Goal: Information Seeking & Learning: Understand process/instructions

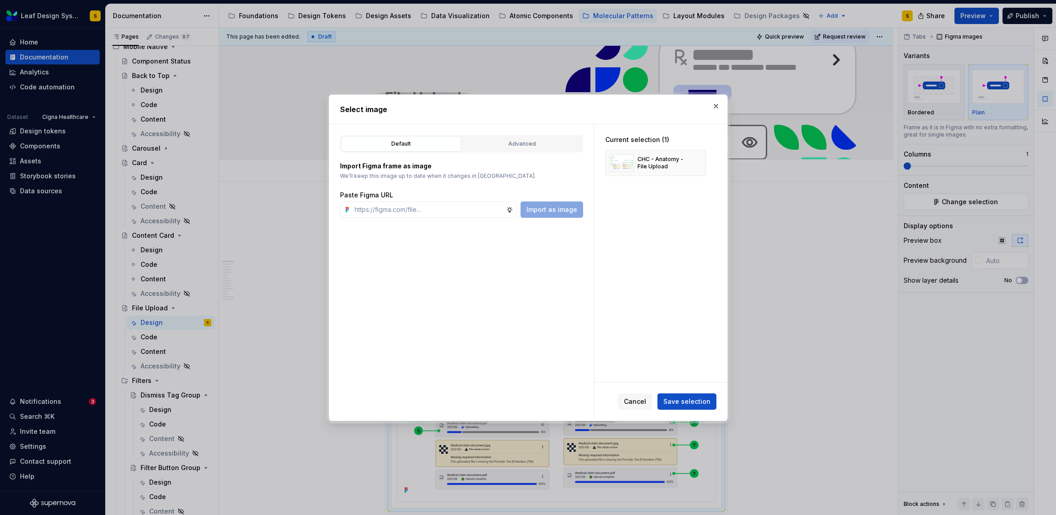
scroll to position [164, 0]
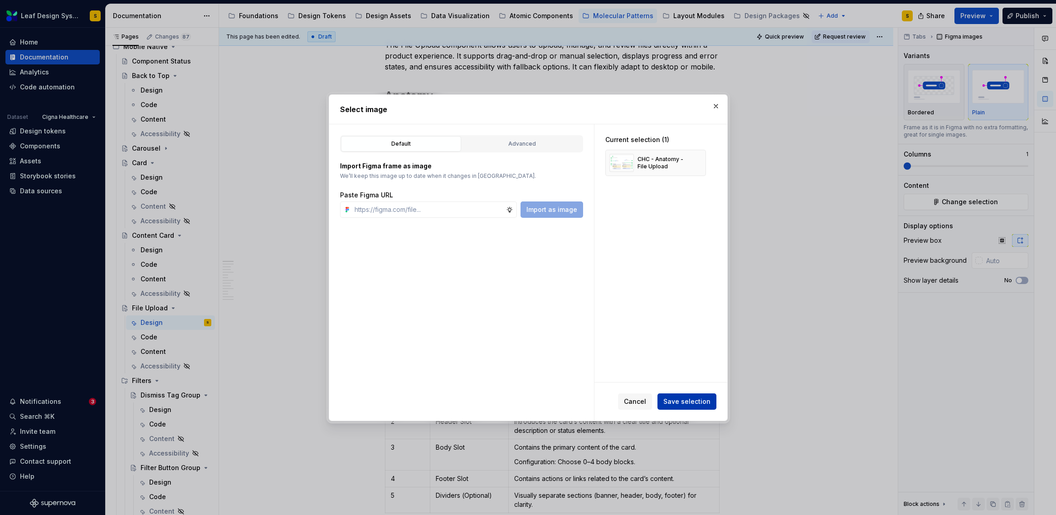
click at [704, 397] on span "Save selection" at bounding box center [687, 401] width 47 height 9
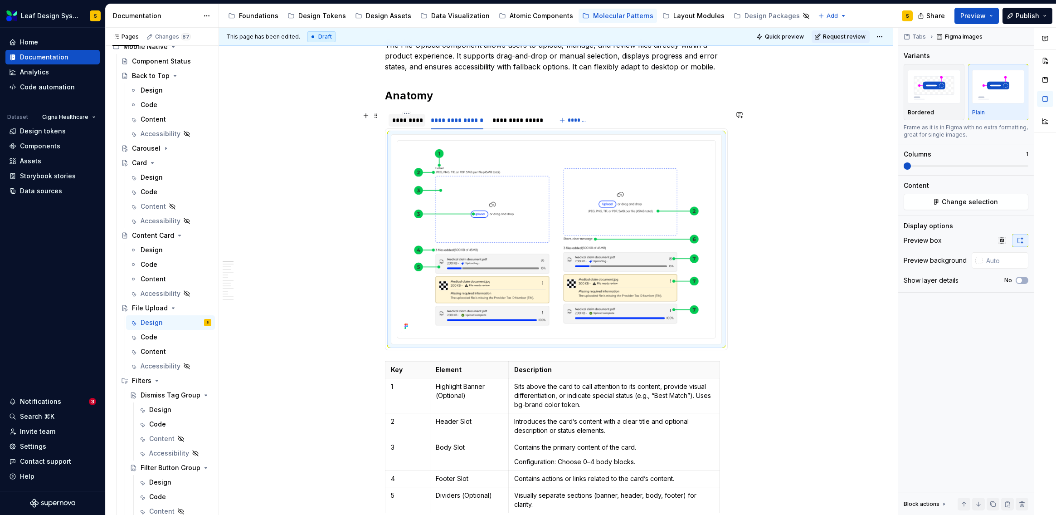
click at [406, 120] on div "*********" at bounding box center [407, 120] width 30 height 9
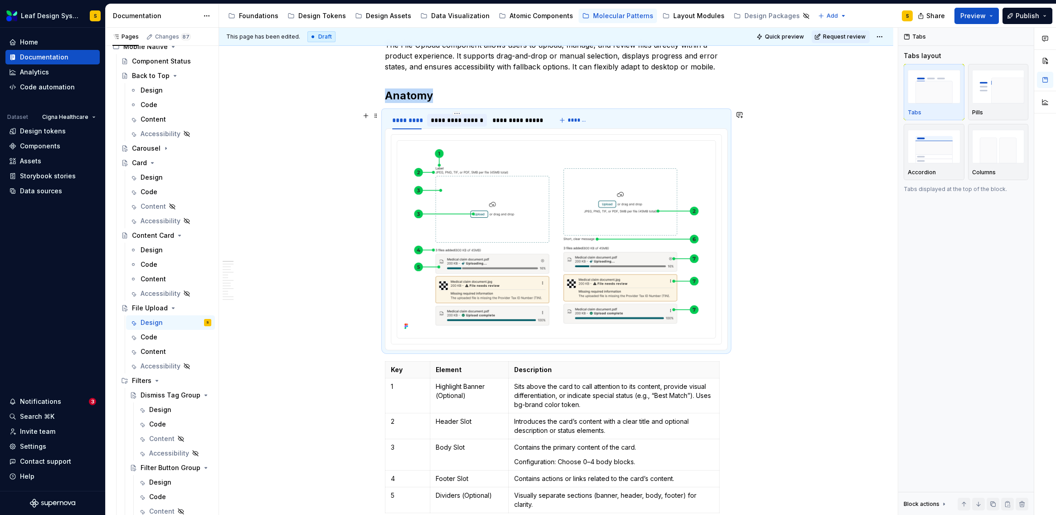
click at [451, 119] on div "**********" at bounding box center [457, 120] width 53 height 9
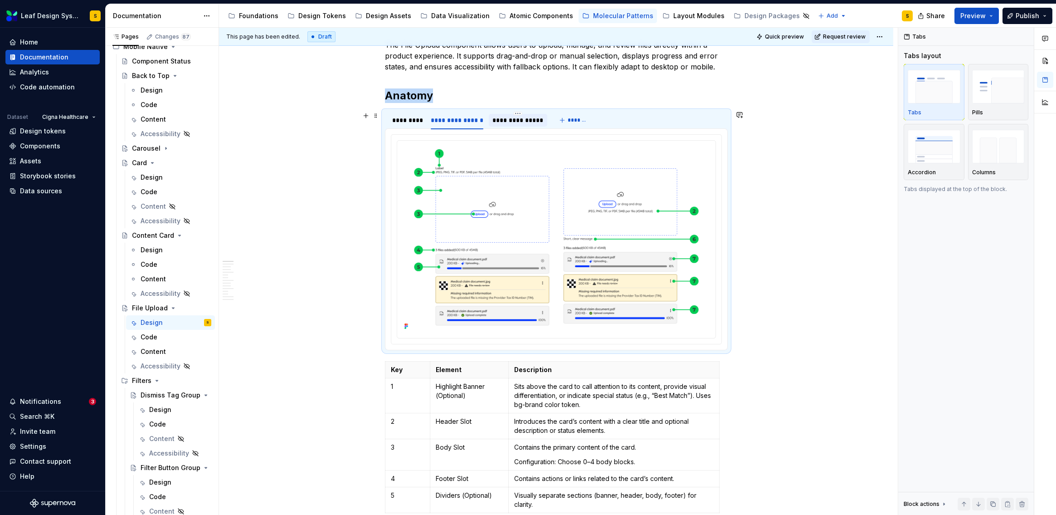
click at [512, 119] on div "**********" at bounding box center [518, 120] width 51 height 9
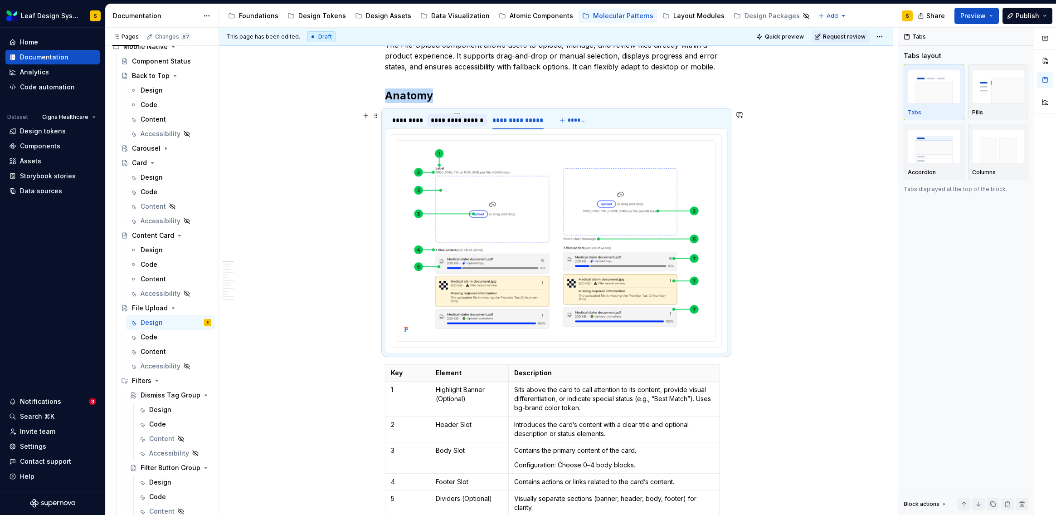
click at [468, 121] on div "**********" at bounding box center [457, 120] width 53 height 9
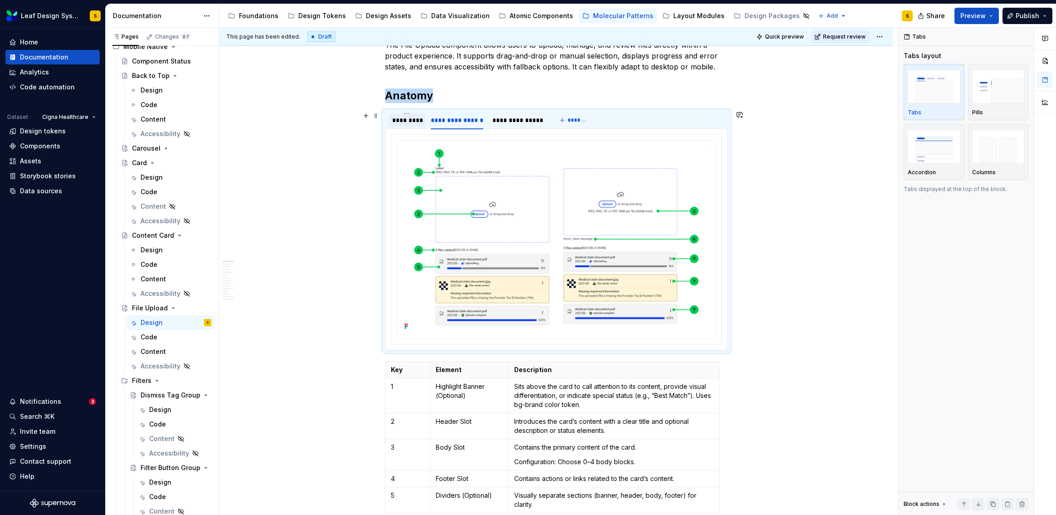
click at [412, 120] on div "*********" at bounding box center [407, 120] width 30 height 9
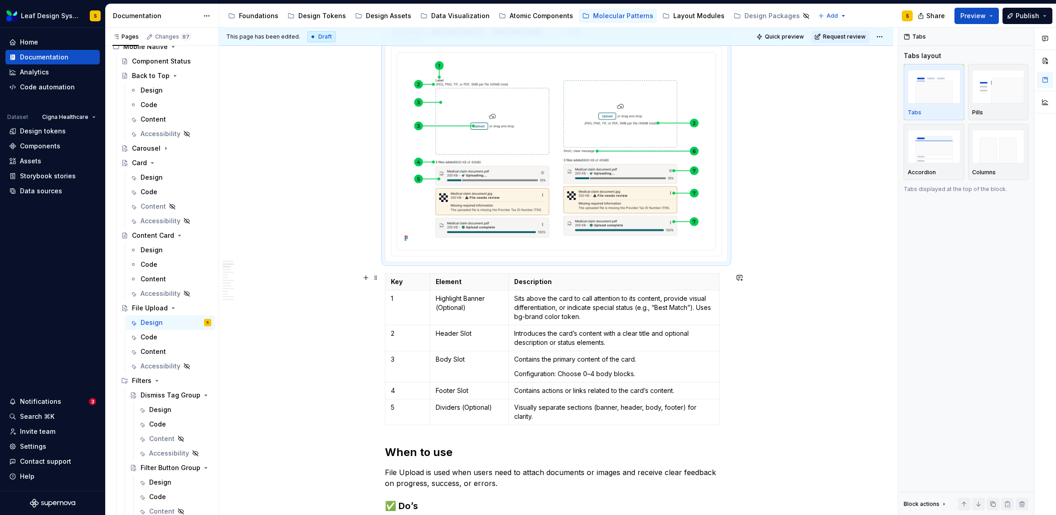
scroll to position [246, 0]
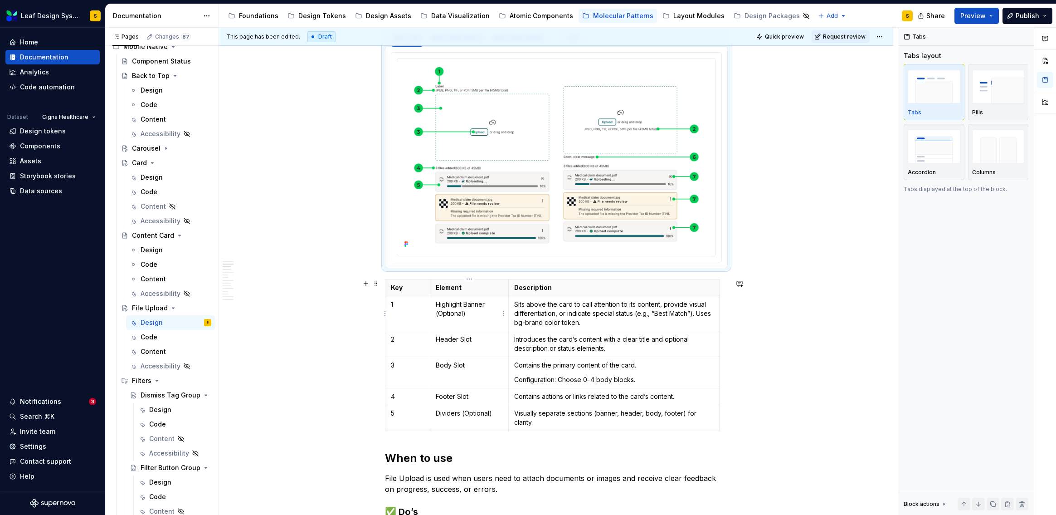
click at [453, 312] on p "Highlight Banner (Optional)" at bounding box center [469, 309] width 67 height 18
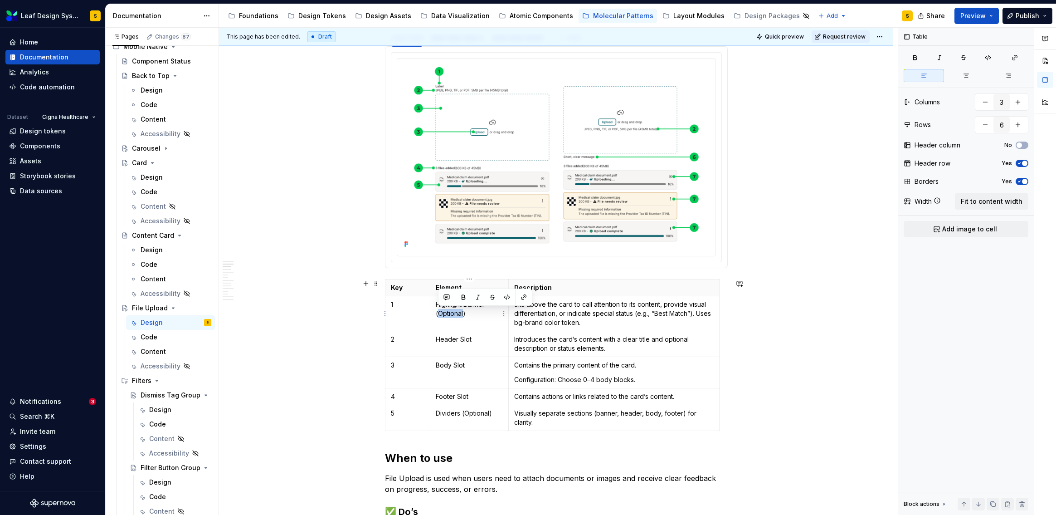
click at [453, 312] on p "Highlight Banner (Optional)" at bounding box center [469, 309] width 67 height 18
click at [475, 313] on p "Highlight Banner (Optional)" at bounding box center [469, 309] width 67 height 18
drag, startPoint x: 488, startPoint y: 303, endPoint x: 433, endPoint y: 301, distance: 54.9
click at [433, 301] on td "Highlight Banner (Optional)" at bounding box center [469, 313] width 78 height 35
click at [525, 312] on p "Sits above the card to call attention to its content, provide visual differenti…" at bounding box center [613, 313] width 199 height 27
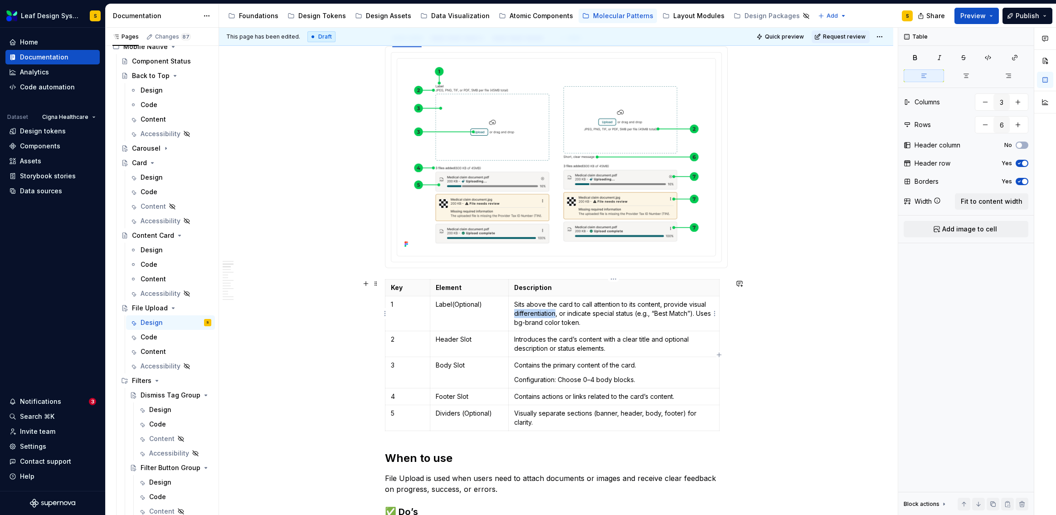
click at [525, 312] on p "Sits above the card to call attention to its content, provide visual differenti…" at bounding box center [613, 313] width 199 height 27
click at [464, 304] on p "Label(Optional)" at bounding box center [469, 304] width 67 height 9
click at [454, 306] on p "Label(Optional)" at bounding box center [469, 304] width 67 height 9
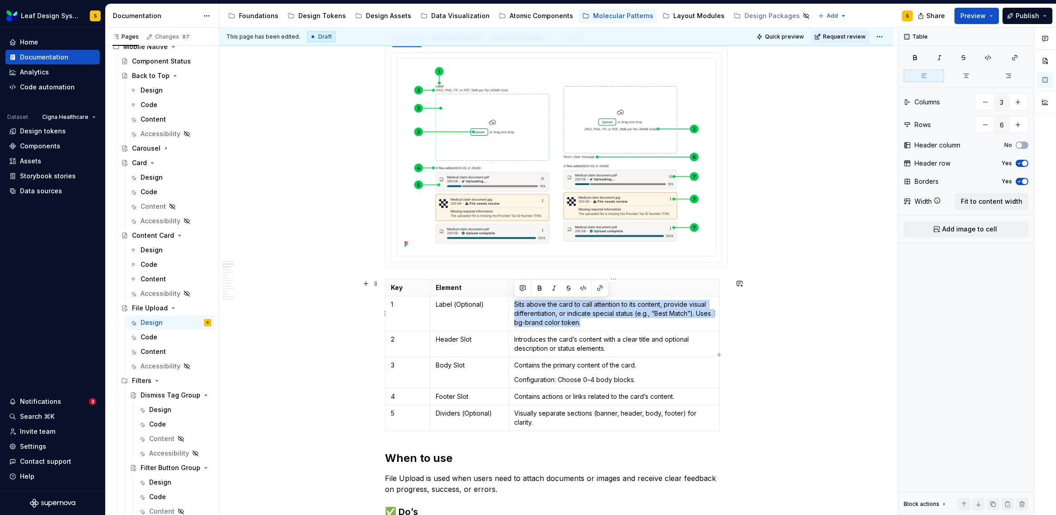
drag, startPoint x: 604, startPoint y: 323, endPoint x: 513, endPoint y: 304, distance: 92.6
click at [514, 304] on p "Sits above the card to call attention to its content, provide visual differenti…" at bounding box center [613, 313] width 199 height 27
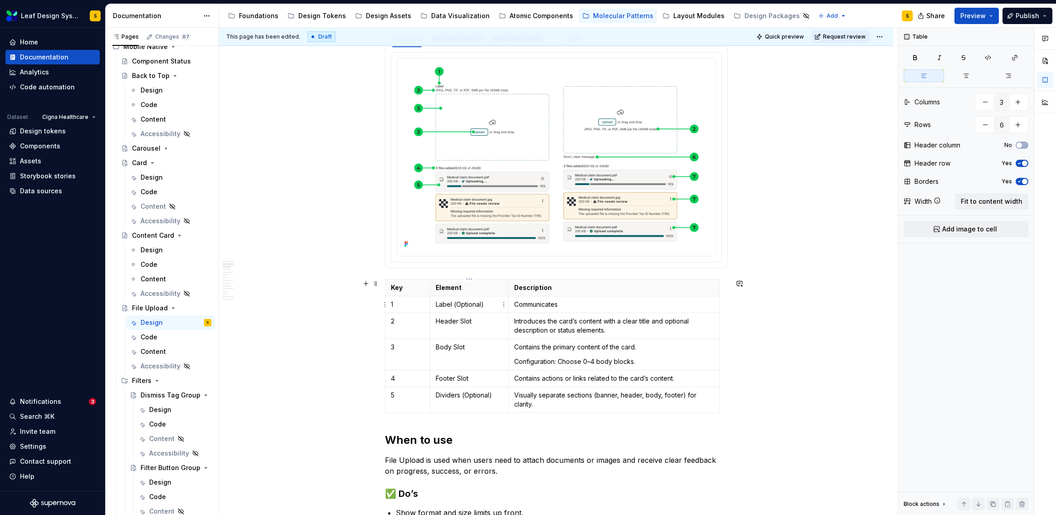
click at [436, 304] on p "Label (Optional)" at bounding box center [469, 304] width 67 height 9
click at [554, 306] on p "Communicates" at bounding box center [613, 304] width 199 height 9
click at [564, 304] on p "Communicates" at bounding box center [613, 304] width 199 height 9
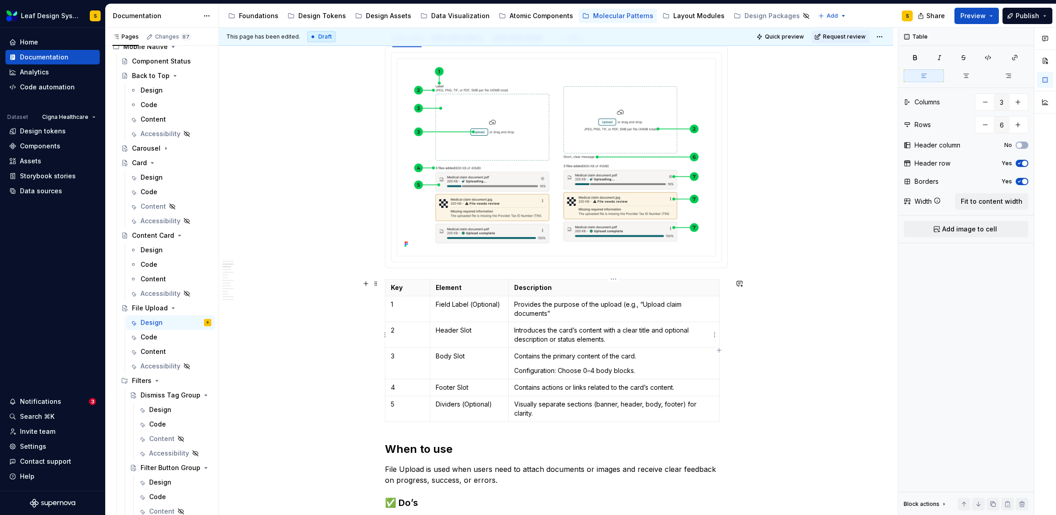
click at [560, 335] on p "Introduces the card’s content with a clear title and optional description or st…" at bounding box center [613, 335] width 199 height 18
click at [451, 331] on p "Header Slot" at bounding box center [469, 330] width 67 height 9
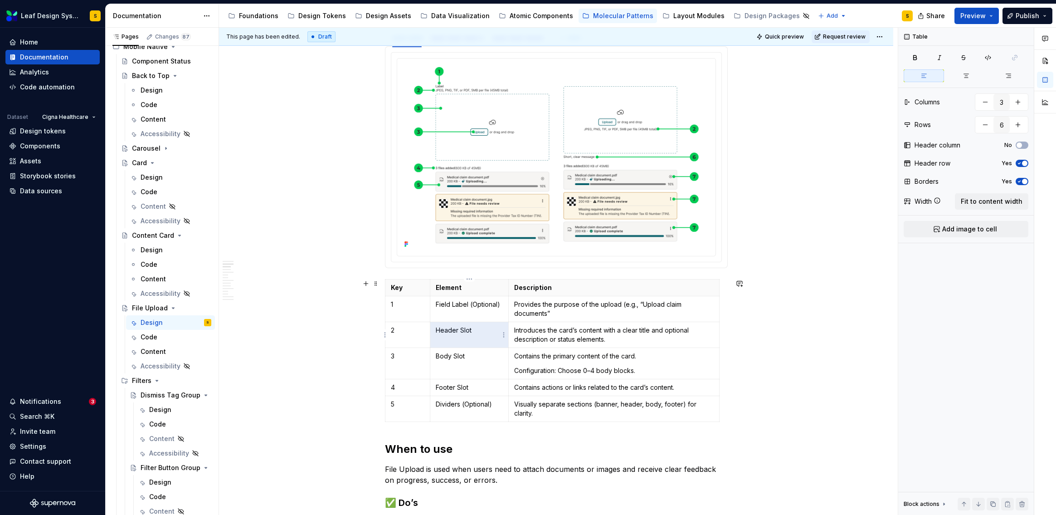
click at [451, 331] on p "Header Slot" at bounding box center [469, 330] width 67 height 9
click at [459, 330] on p "Header Slot" at bounding box center [469, 330] width 67 height 9
drag, startPoint x: 514, startPoint y: 330, endPoint x: 624, endPoint y: 335, distance: 109.8
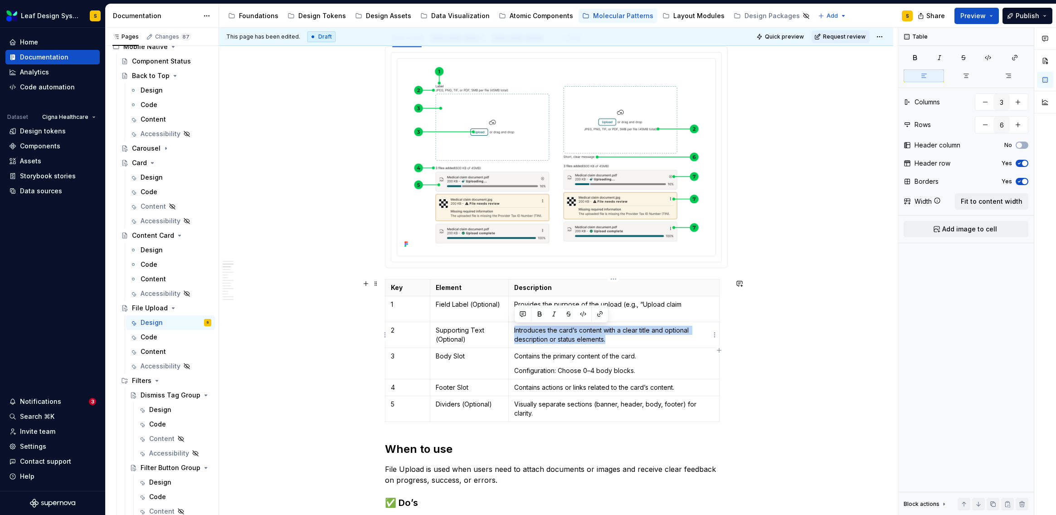
click at [624, 335] on p "Introduces the card’s content with a clear title and optional description or st…" at bounding box center [613, 335] width 199 height 18
drag, startPoint x: 470, startPoint y: 337, endPoint x: 434, endPoint y: 339, distance: 35.9
click at [434, 339] on td "Supporting Text (Optional)" at bounding box center [469, 335] width 78 height 26
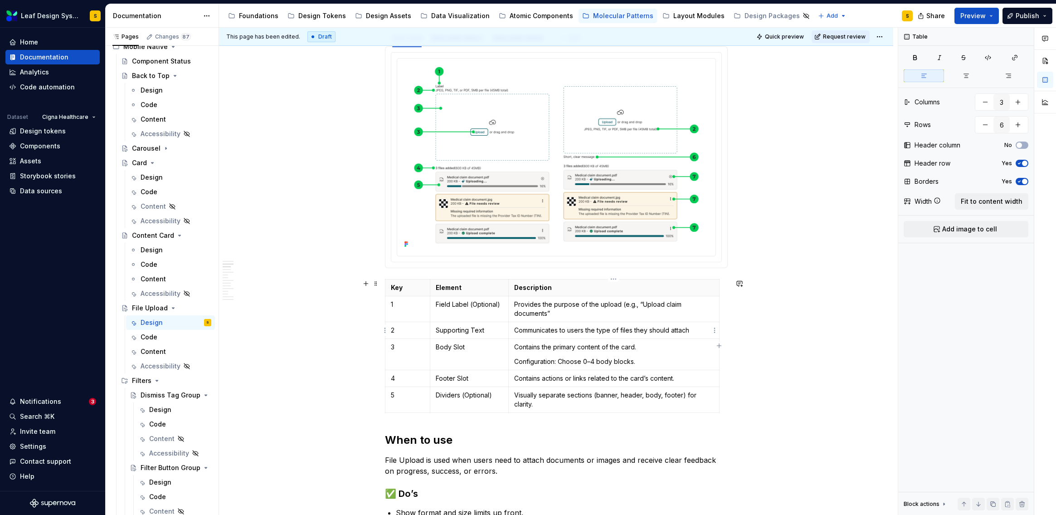
click at [696, 331] on p "Communicates to users the type of files they should attach" at bounding box center [613, 330] width 199 height 9
drag, startPoint x: 512, startPoint y: 331, endPoint x: 559, endPoint y: 331, distance: 46.3
click at [559, 331] on td "Communicates to users the type of files they should attach." at bounding box center [614, 330] width 210 height 17
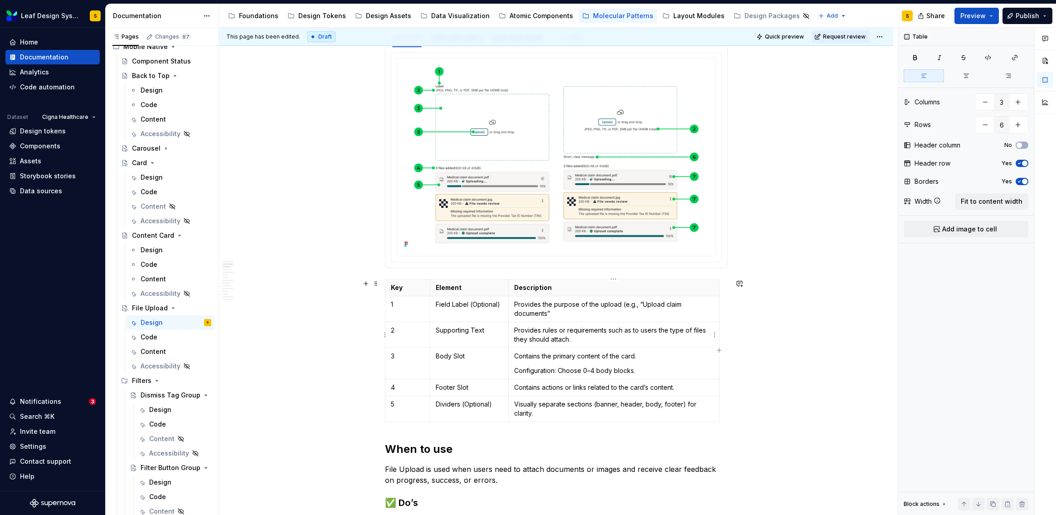
click at [658, 329] on p "Provides rules or requirements such as to users the type of files they should a…" at bounding box center [613, 335] width 199 height 18
click at [693, 330] on p "Provides rules or requirements such as the type of files they should attach." at bounding box center [613, 335] width 199 height 18
click at [688, 328] on p "Provides rules or requirements such as the type of files they should attach." at bounding box center [613, 335] width 199 height 18
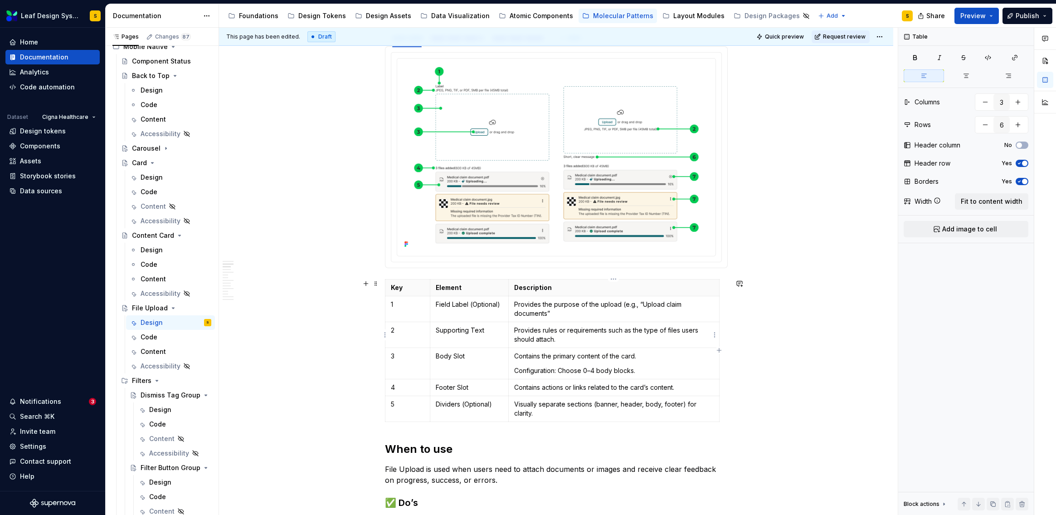
click at [554, 337] on p "Provides rules or requirements such as the type of files users should attach." at bounding box center [613, 335] width 199 height 18
click at [454, 354] on p "Body Slot" at bounding box center [469, 355] width 67 height 9
drag, startPoint x: 641, startPoint y: 372, endPoint x: 513, endPoint y: 355, distance: 129.0
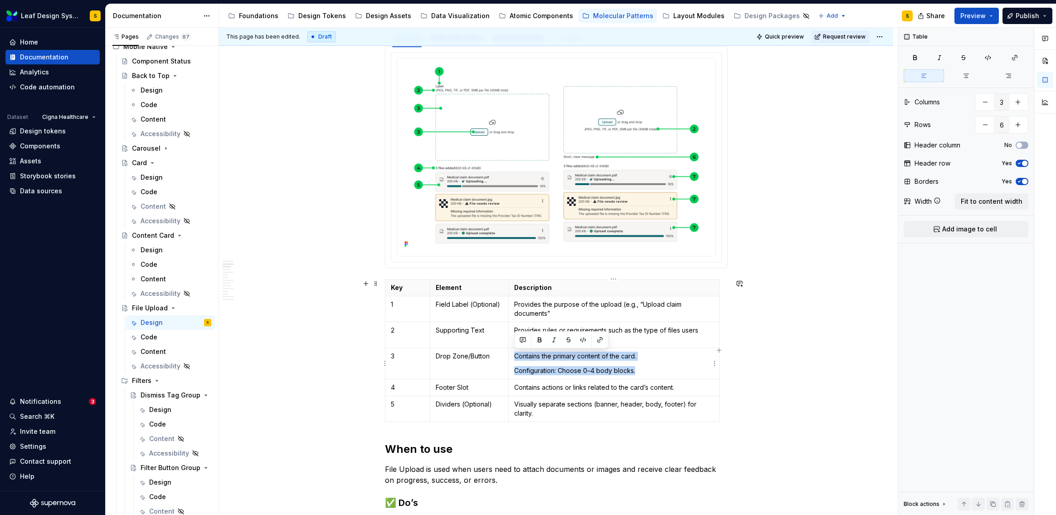
click at [513, 355] on td "Contains the primary content of the card. Configuration: Choose 0–4 body blocks." at bounding box center [614, 362] width 210 height 31
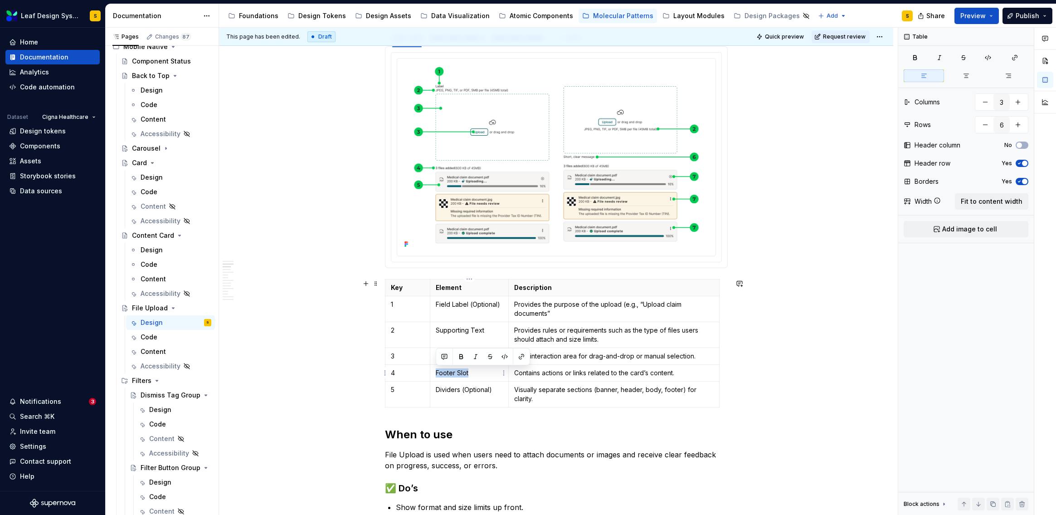
drag, startPoint x: 471, startPoint y: 373, endPoint x: 434, endPoint y: 371, distance: 36.4
click at [434, 371] on td "Footer Slot" at bounding box center [469, 372] width 78 height 17
drag, startPoint x: 471, startPoint y: 373, endPoint x: 498, endPoint y: 372, distance: 27.2
click at [498, 372] on p "Files Label (Optional)" at bounding box center [469, 372] width 67 height 9
click at [498, 374] on p "Files Label (Optional)" at bounding box center [469, 372] width 67 height 9
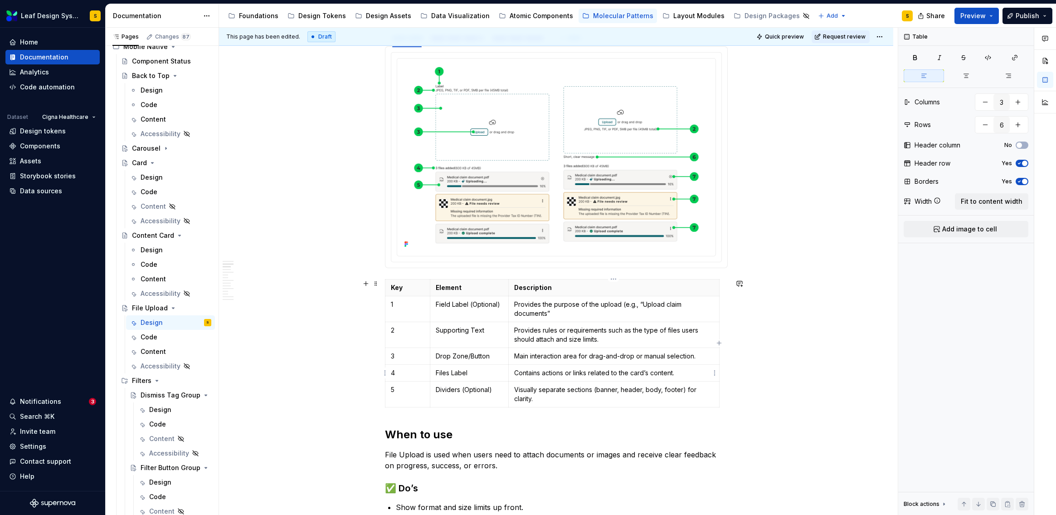
click at [567, 374] on p "Contains actions or links related to the card’s content." at bounding box center [613, 372] width 199 height 9
type textarea "*"
click at [546, 374] on p "Contains actions or links related to the card’s content." at bounding box center [613, 372] width 199 height 9
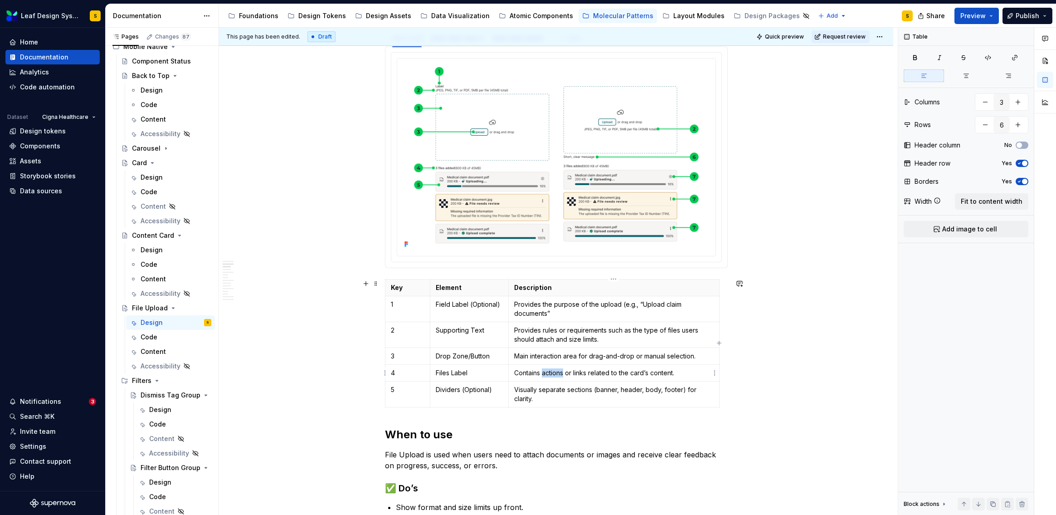
click at [546, 374] on p "Contains actions or links related to the card’s content." at bounding box center [613, 372] width 199 height 9
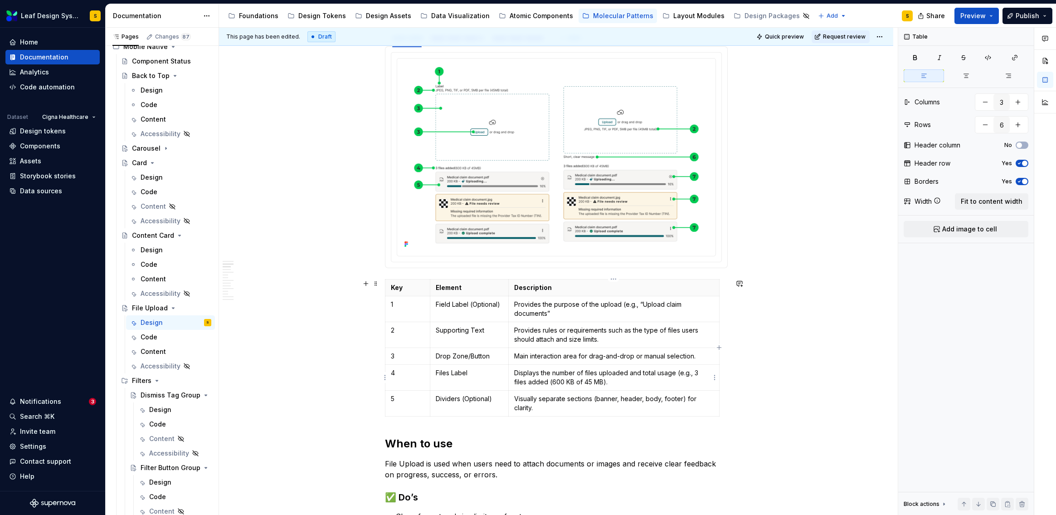
click at [605, 381] on p "Displays the number of files uploaded and total usage (e.g., 3 files added (600…" at bounding box center [613, 377] width 199 height 18
click at [481, 373] on p "Files Label" at bounding box center [469, 372] width 67 height 9
click at [470, 398] on p "Dividers (Optional)" at bounding box center [469, 398] width 67 height 9
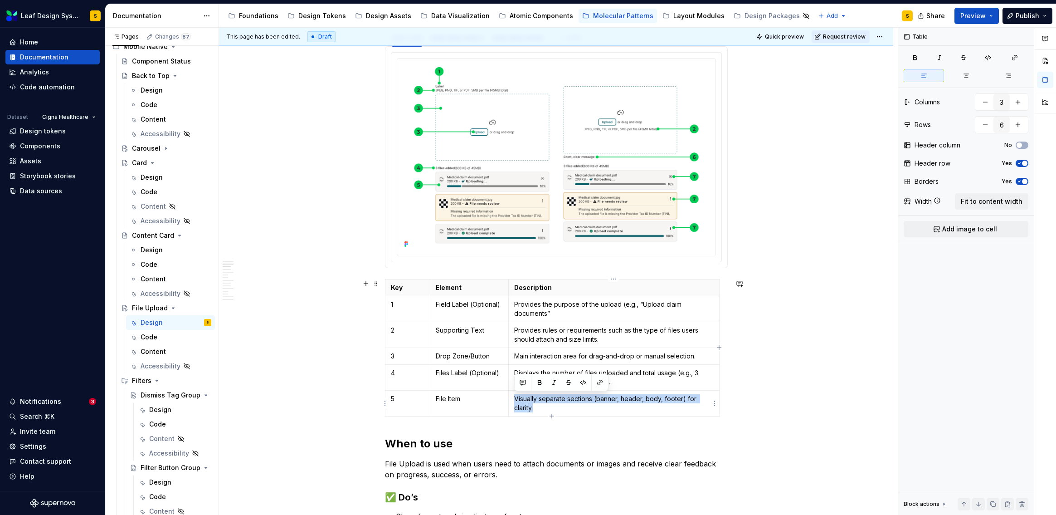
drag, startPoint x: 541, startPoint y: 409, endPoint x: 512, endPoint y: 397, distance: 30.7
click at [512, 397] on td "Visually separate sections (banner, header, body, footer) for clarity." at bounding box center [614, 403] width 210 height 26
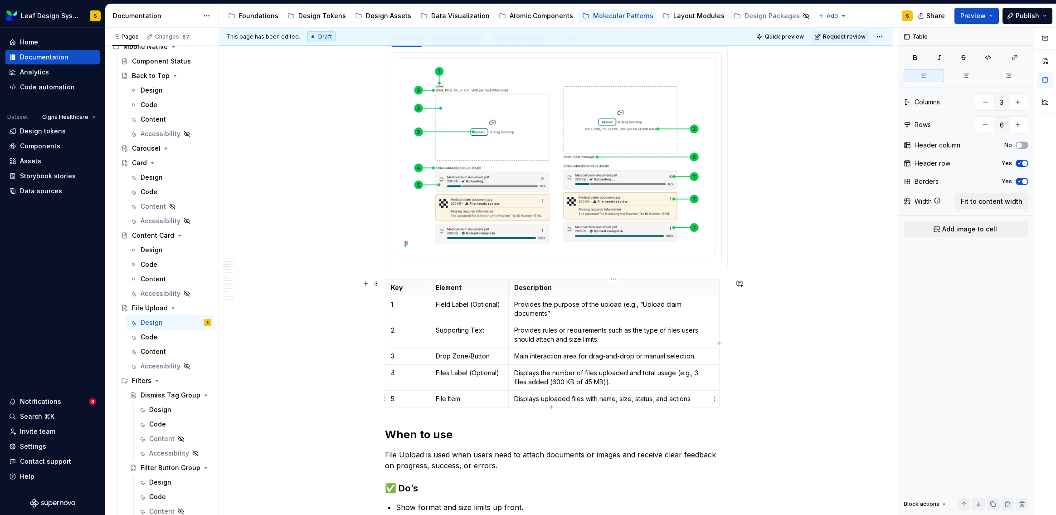
click at [598, 398] on p "Displays uploaded files with name, size, status, and actions" at bounding box center [613, 398] width 199 height 9
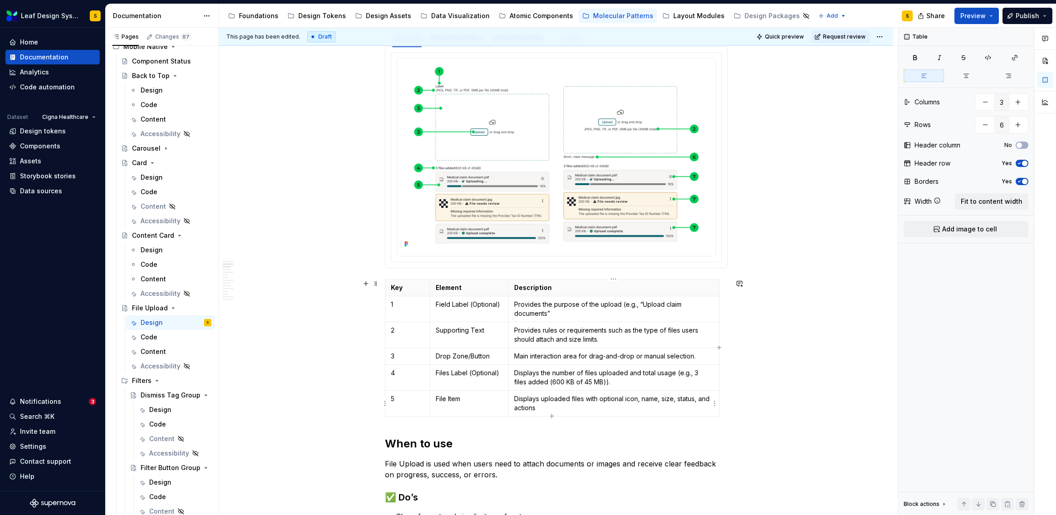
click at [545, 408] on p "Displays uploaded files with optional icon, name, size, status, and actions" at bounding box center [613, 403] width 199 height 18
click at [553, 417] on icon "button" at bounding box center [551, 415] width 7 height 7
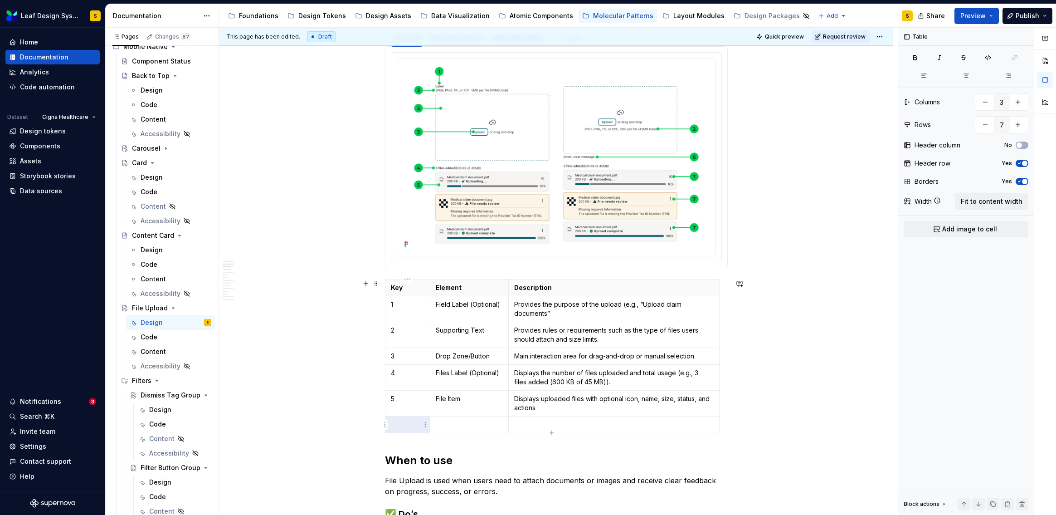
click at [415, 424] on p at bounding box center [408, 424] width 34 height 9
click at [700, 398] on p "Displays uploaded files with optional icon, name, size, status, and actions" at bounding box center [613, 403] width 199 height 18
click at [583, 410] on p "Displays uploaded files with optional icon, name, size, status, progress, and a…" at bounding box center [613, 403] width 199 height 18
click at [442, 421] on p at bounding box center [469, 424] width 67 height 9
drag, startPoint x: 398, startPoint y: 396, endPoint x: 390, endPoint y: 397, distance: 8.3
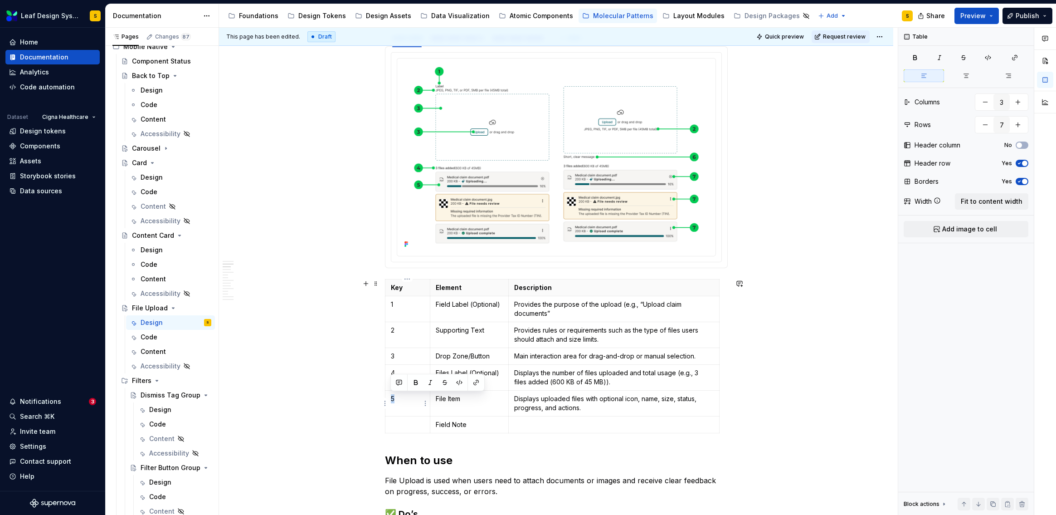
click at [390, 397] on td "5" at bounding box center [407, 403] width 45 height 26
click at [397, 425] on p at bounding box center [408, 424] width 34 height 9
click at [532, 425] on p at bounding box center [613, 424] width 199 height 9
click at [550, 432] on icon "button" at bounding box center [551, 432] width 7 height 7
type input "8"
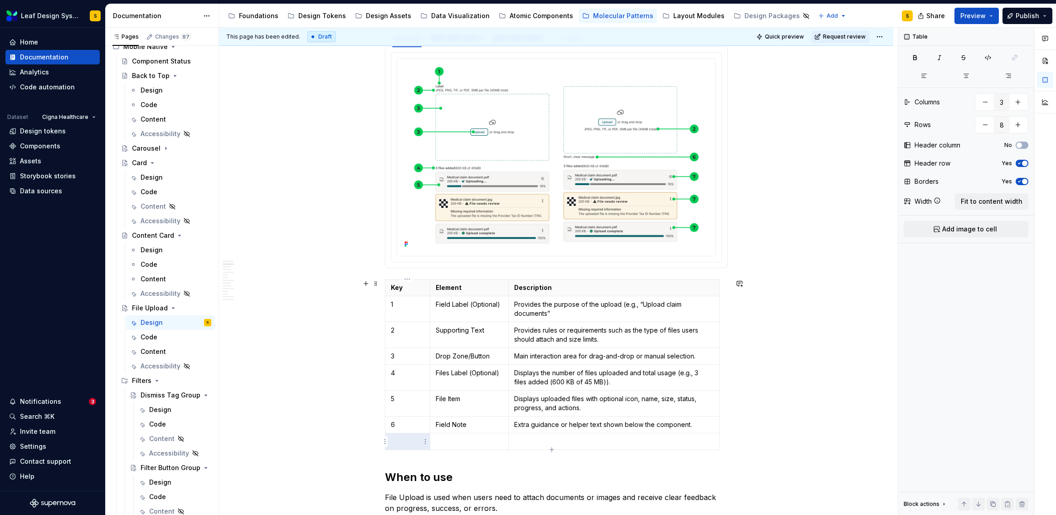
click at [405, 440] on p at bounding box center [408, 441] width 34 height 9
click at [451, 442] on p at bounding box center [469, 441] width 67 height 9
click at [561, 440] on p at bounding box center [613, 441] width 199 height 9
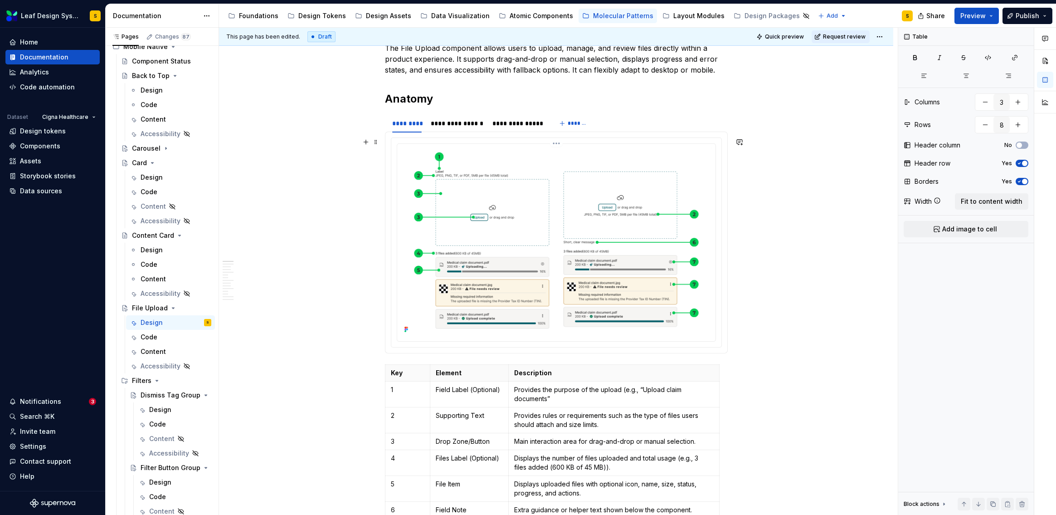
scroll to position [166, 0]
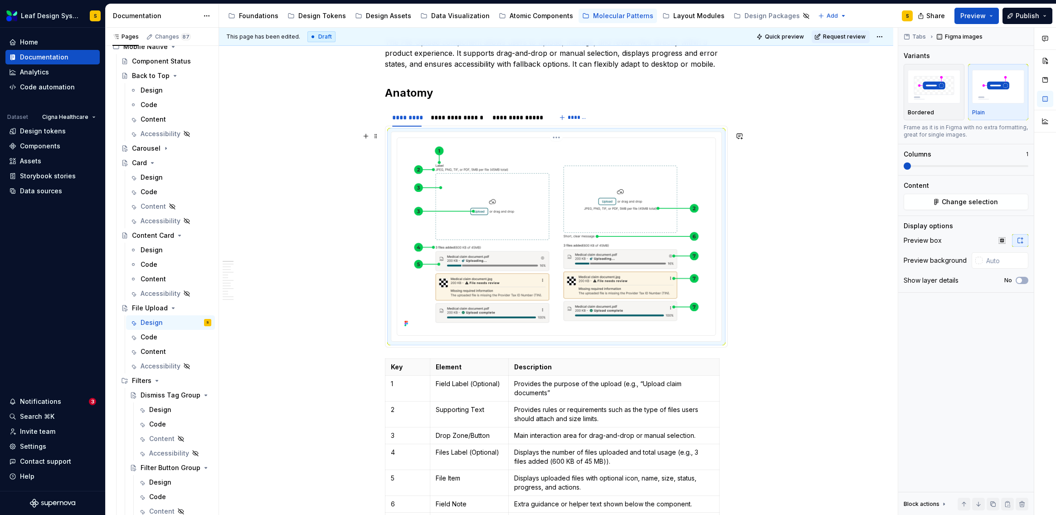
click at [539, 230] on img at bounding box center [556, 236] width 311 height 188
click at [932, 204] on button "Change selection" at bounding box center [966, 202] width 125 height 16
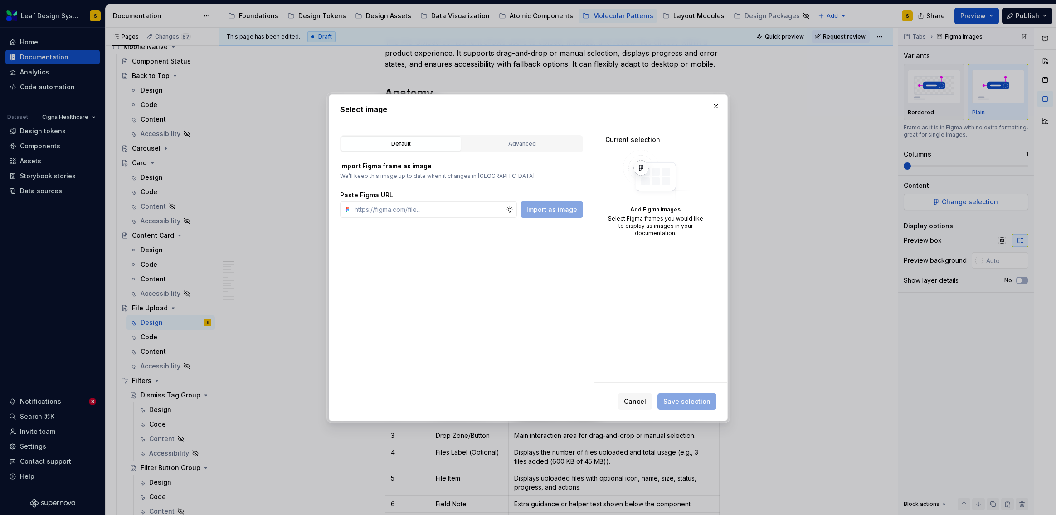
type textarea "*"
click at [429, 209] on input "text" at bounding box center [428, 209] width 155 height 16
paste input "[URL][DOMAIN_NAME]"
type input "[URL][DOMAIN_NAME]"
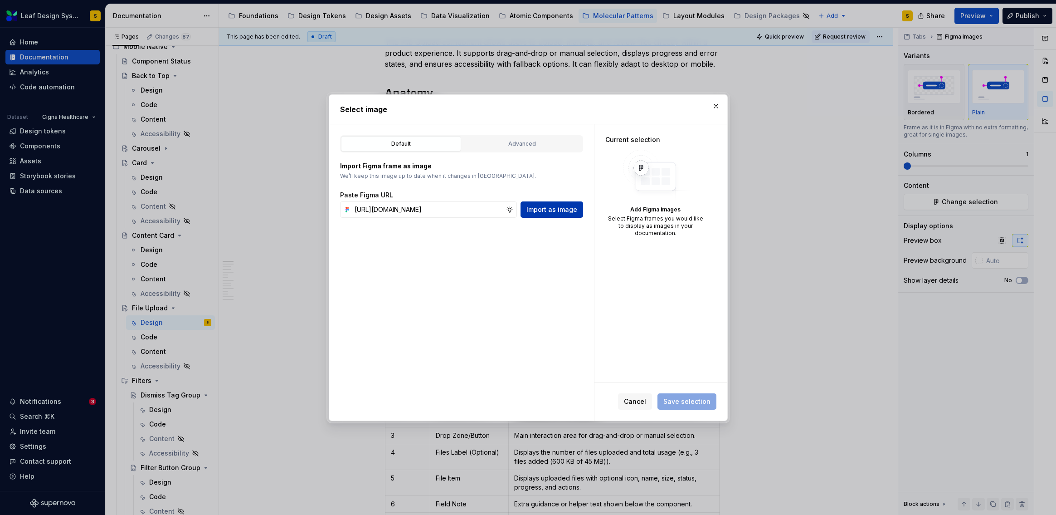
scroll to position [0, 0]
click at [554, 207] on span "Import as image" at bounding box center [552, 209] width 51 height 9
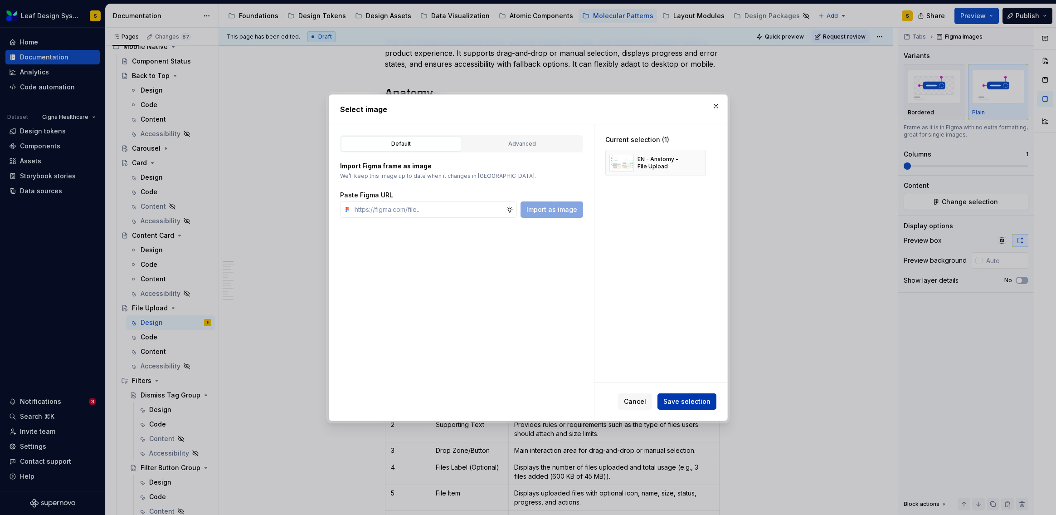
click at [702, 397] on span "Save selection" at bounding box center [687, 401] width 47 height 9
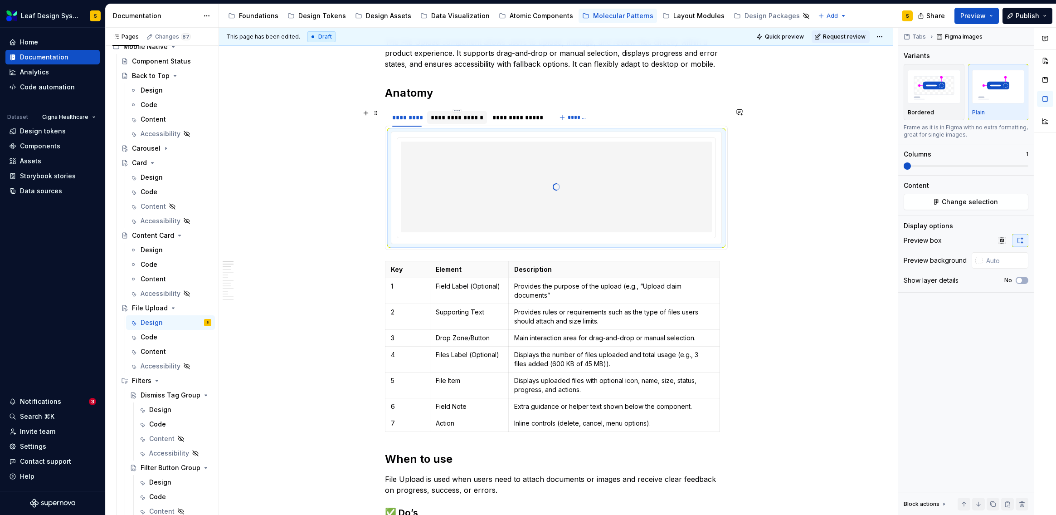
click at [468, 117] on div "**********" at bounding box center [457, 117] width 53 height 9
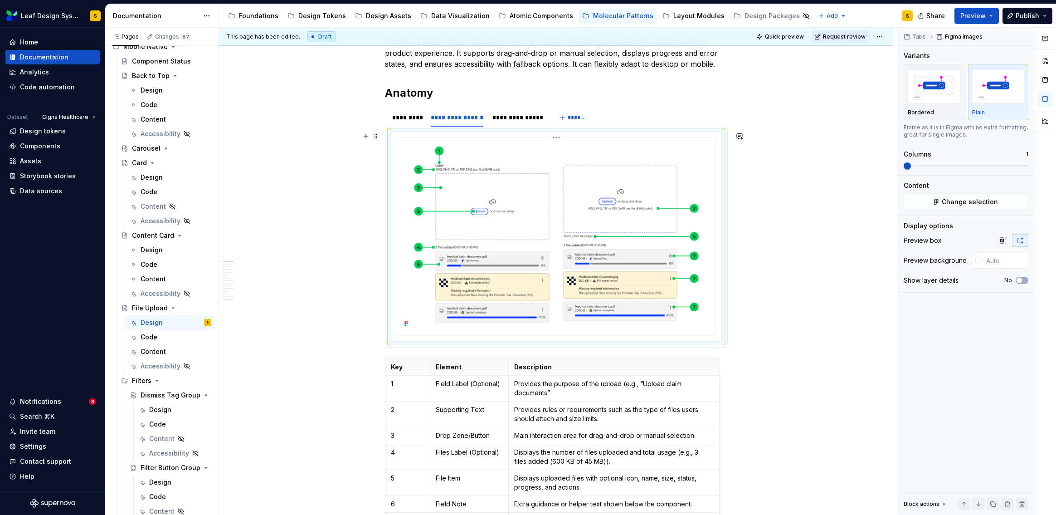
click at [614, 238] on img at bounding box center [556, 236] width 311 height 188
click at [973, 205] on span "Change selection" at bounding box center [970, 201] width 56 height 9
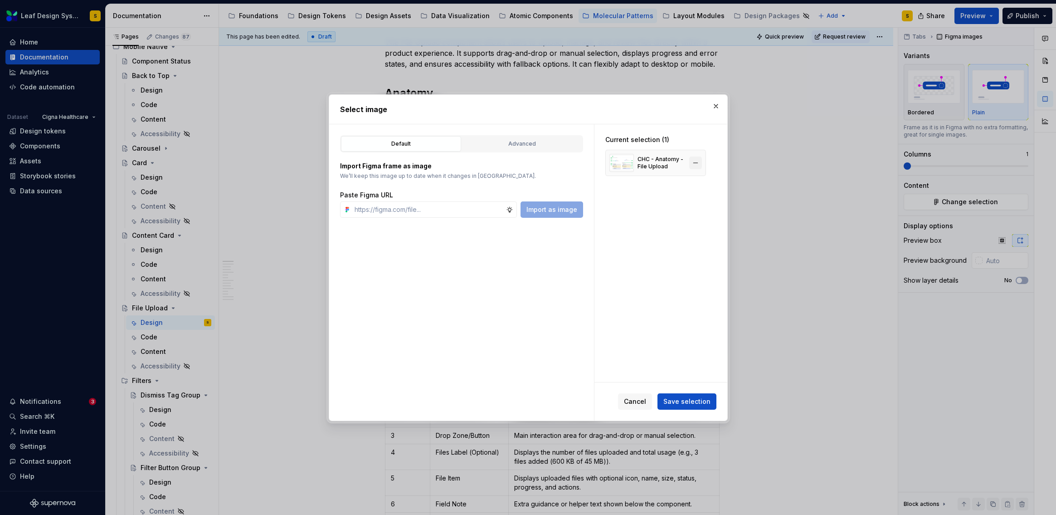
click at [697, 162] on button "button" at bounding box center [695, 162] width 13 height 13
click at [449, 212] on input "text" at bounding box center [428, 209] width 155 height 16
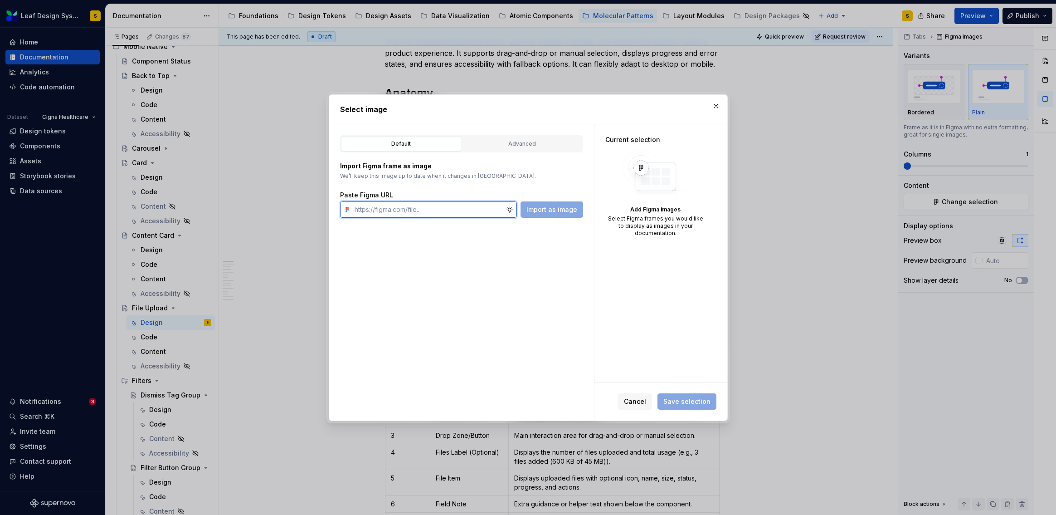
type textarea "*"
paste input "[URL][DOMAIN_NAME]"
type input "[URL][DOMAIN_NAME]"
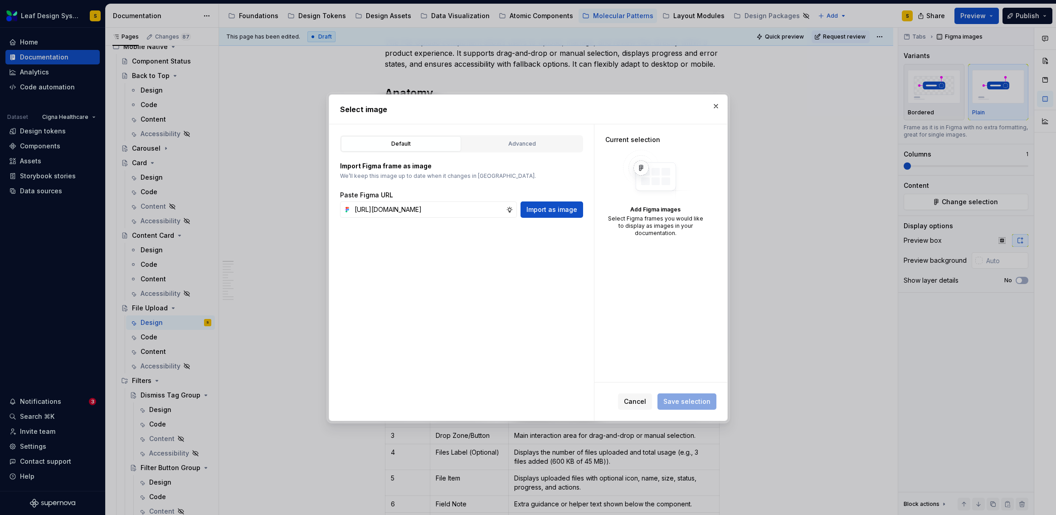
click at [545, 206] on span "Import as image" at bounding box center [552, 209] width 51 height 9
type textarea "*"
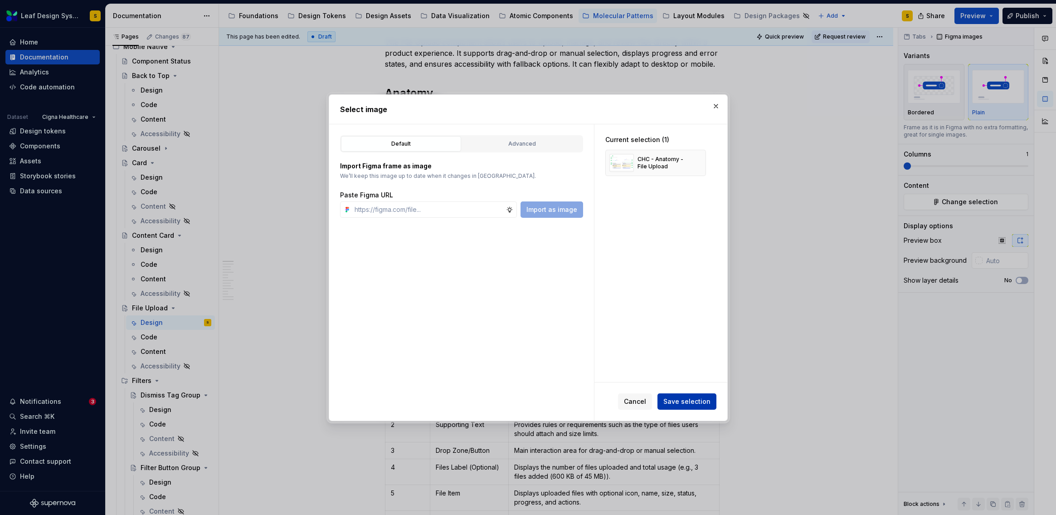
click at [684, 404] on span "Save selection" at bounding box center [687, 401] width 47 height 9
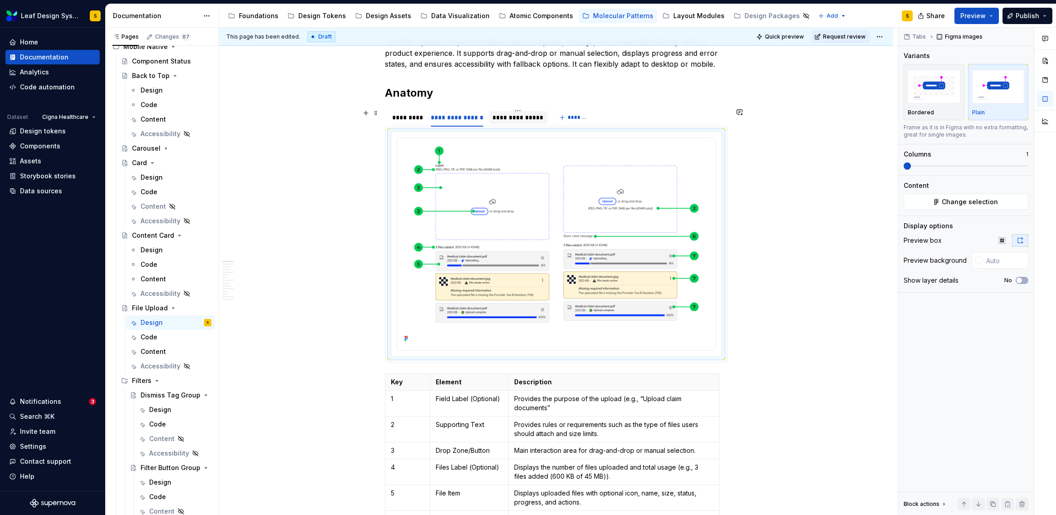
click at [513, 121] on div "**********" at bounding box center [518, 117] width 51 height 9
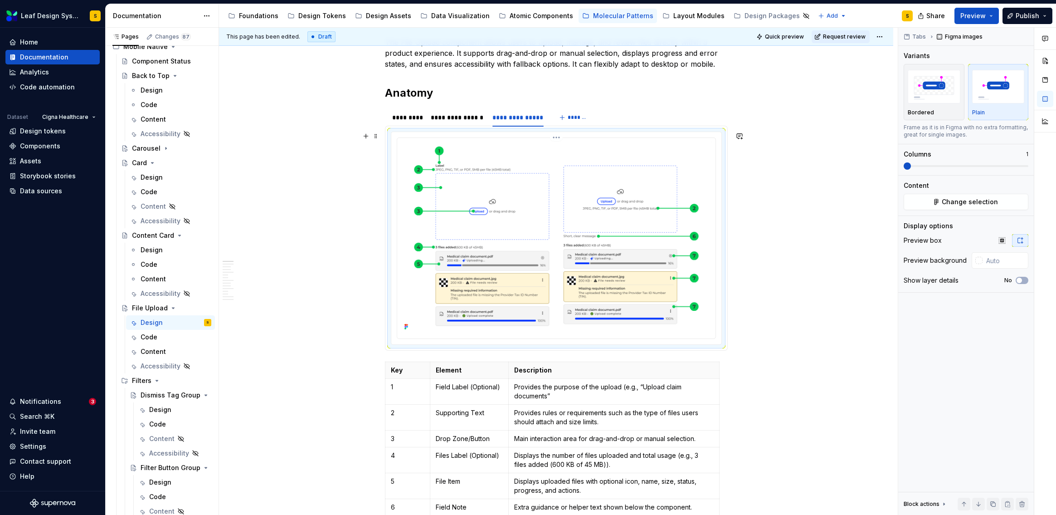
click at [583, 210] on img at bounding box center [556, 237] width 311 height 191
click at [982, 200] on span "Change selection" at bounding box center [970, 201] width 56 height 9
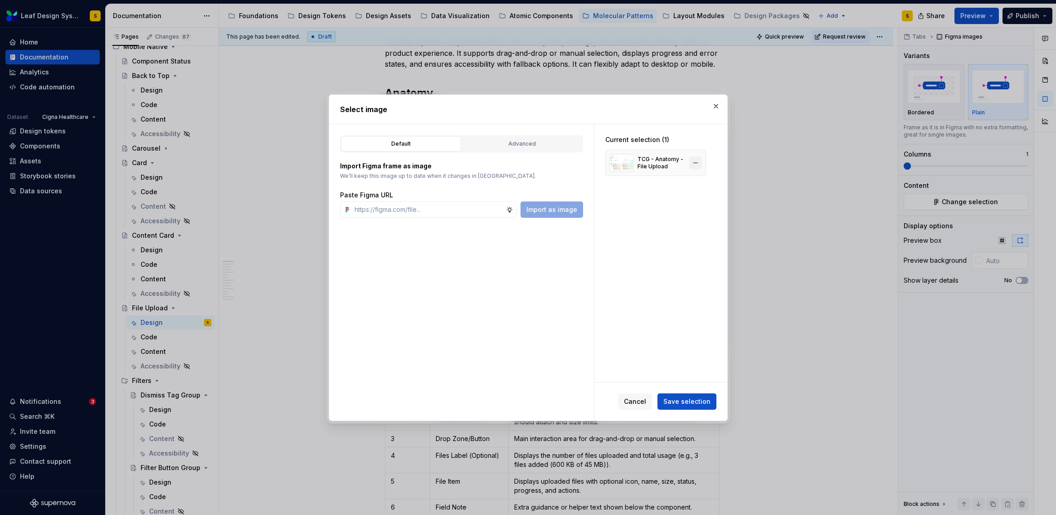
click at [694, 164] on button "button" at bounding box center [695, 162] width 13 height 13
click at [465, 200] on div "Paste Figma URL Import as image" at bounding box center [461, 203] width 243 height 27
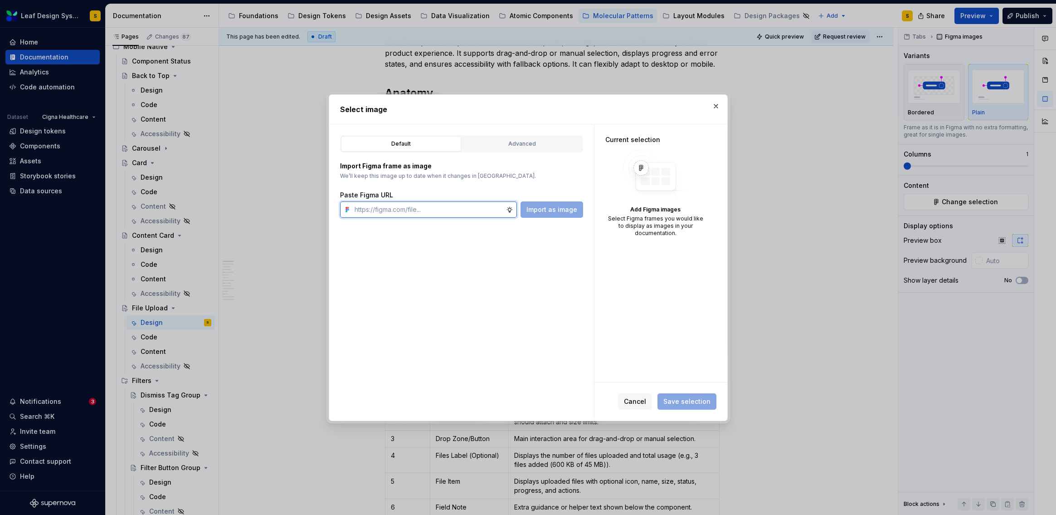
click at [466, 204] on input "text" at bounding box center [428, 209] width 155 height 16
paste input "[URL][DOMAIN_NAME]"
type input "[URL][DOMAIN_NAME]"
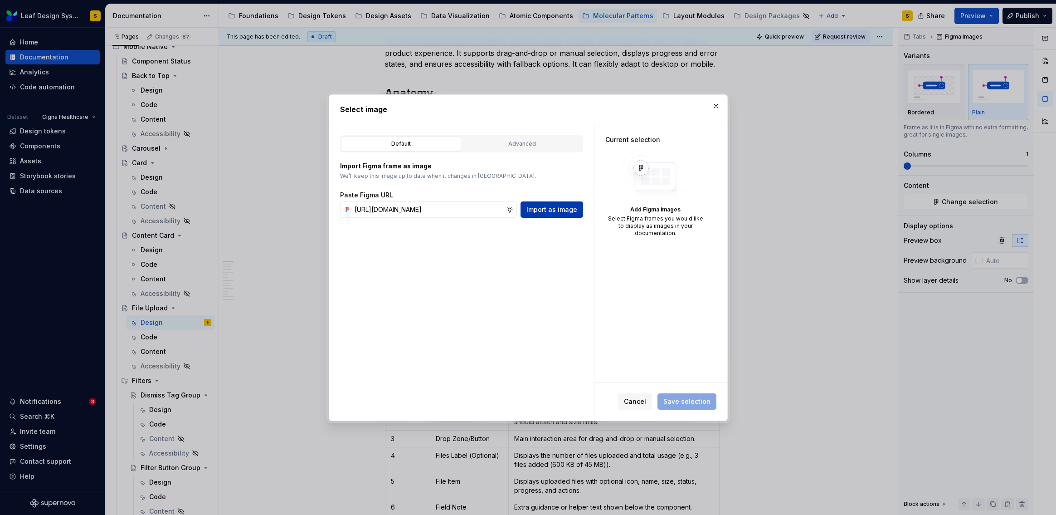
click at [548, 217] on div "Default Advanced Import Figma frame as image We’ll keep this image up to date w…" at bounding box center [461, 272] width 265 height 296
click at [561, 211] on span "Import as image" at bounding box center [552, 209] width 51 height 9
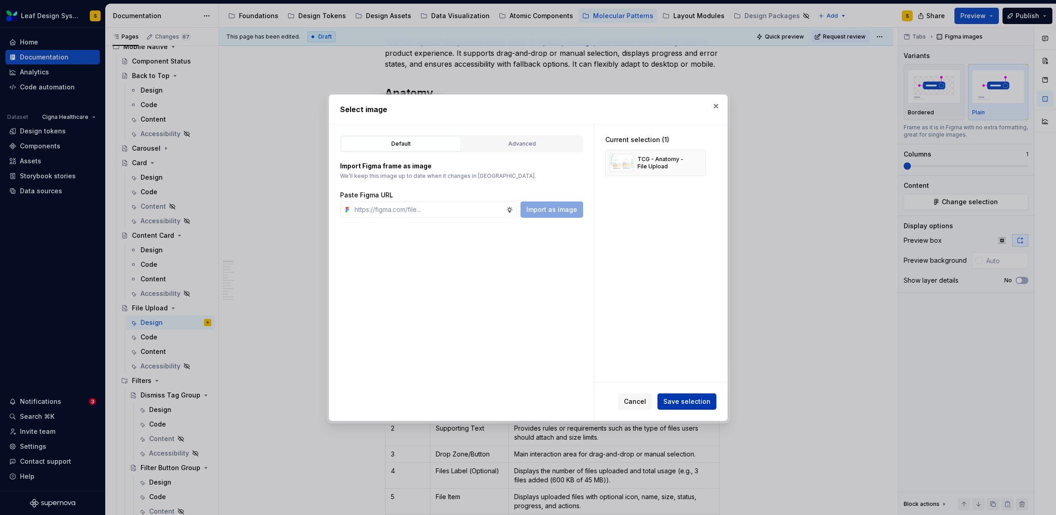
click at [676, 408] on button "Save selection" at bounding box center [687, 401] width 59 height 16
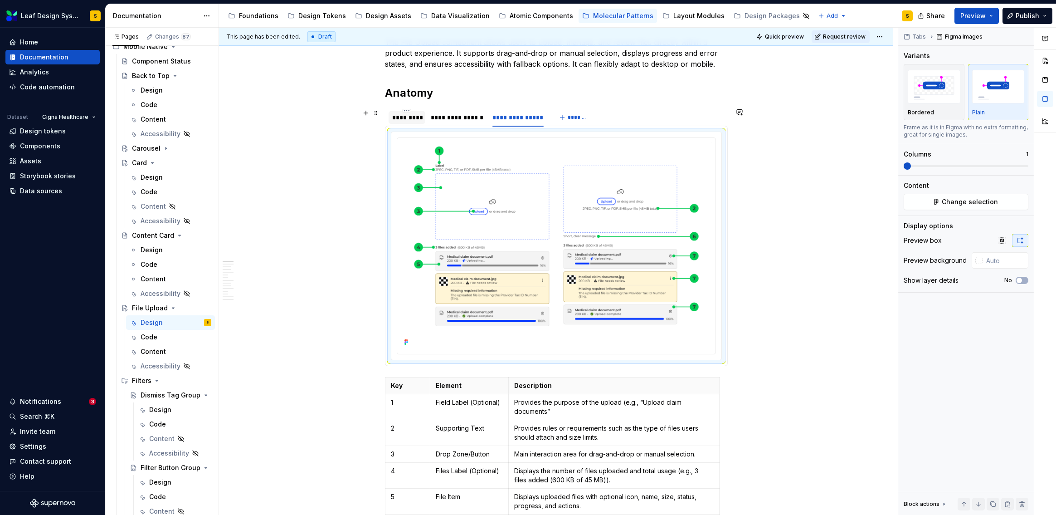
click at [410, 119] on div "*********" at bounding box center [407, 117] width 30 height 9
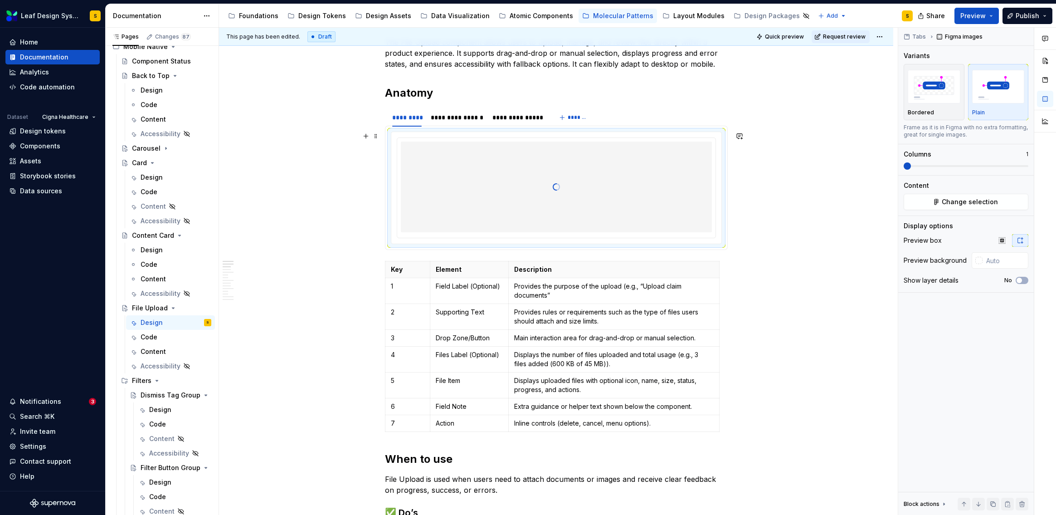
click at [648, 169] on div at bounding box center [556, 187] width 311 height 91
click at [965, 205] on span "Change selection" at bounding box center [970, 201] width 56 height 9
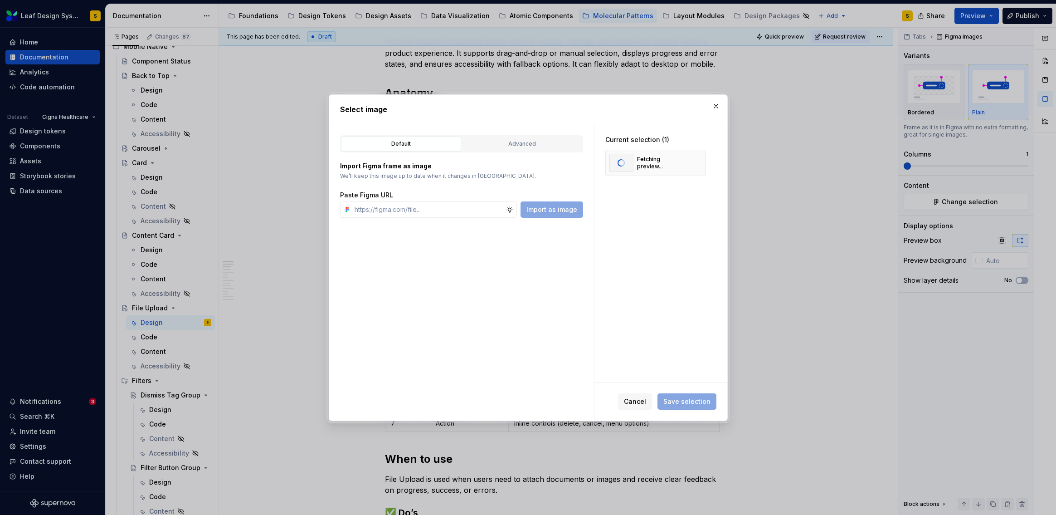
type textarea "*"
click at [456, 214] on input "text" at bounding box center [428, 209] width 155 height 16
paste input "[URL][DOMAIN_NAME]"
type input "[URL][DOMAIN_NAME]"
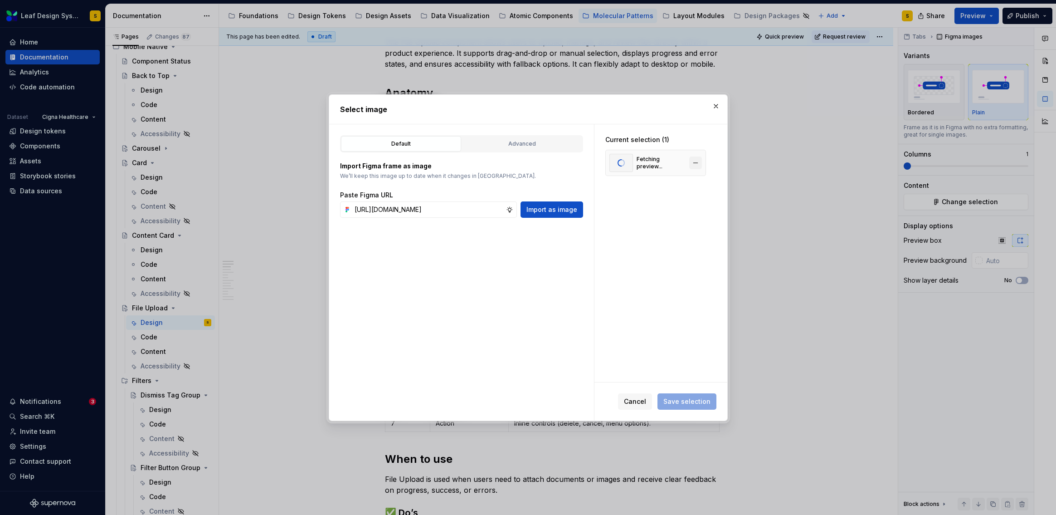
scroll to position [0, 0]
click at [697, 161] on button "button" at bounding box center [695, 162] width 13 height 13
click at [561, 210] on span "Import as image" at bounding box center [552, 209] width 51 height 9
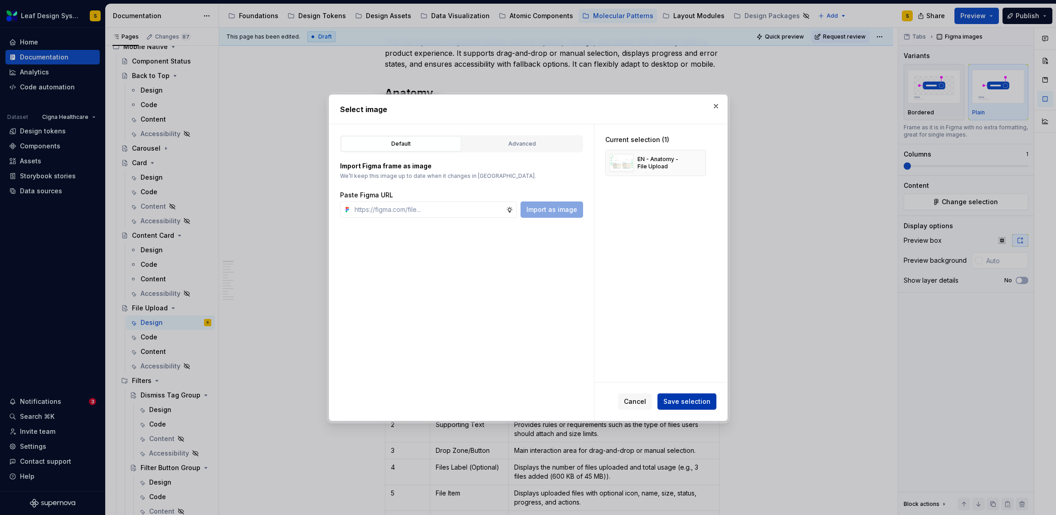
click at [688, 403] on span "Save selection" at bounding box center [687, 401] width 47 height 9
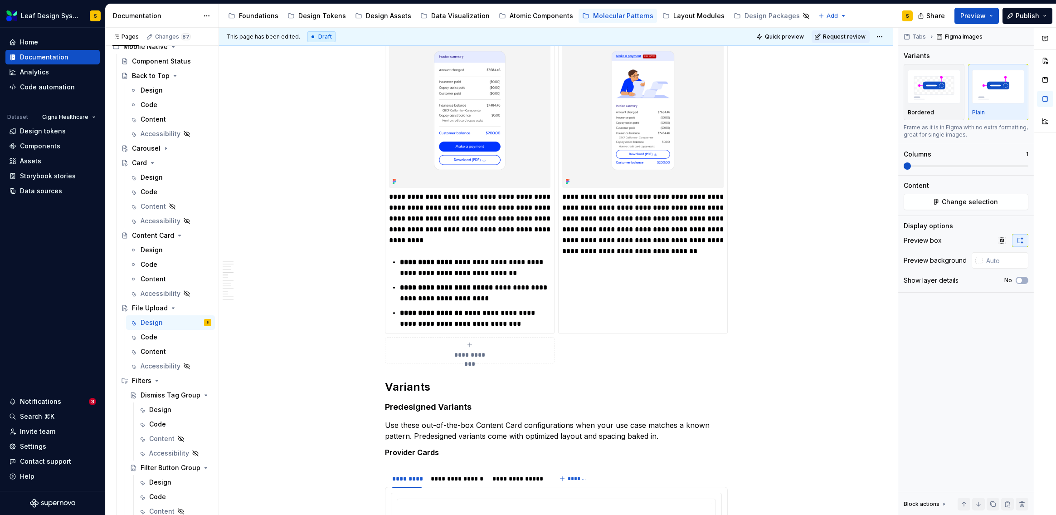
scroll to position [930, 0]
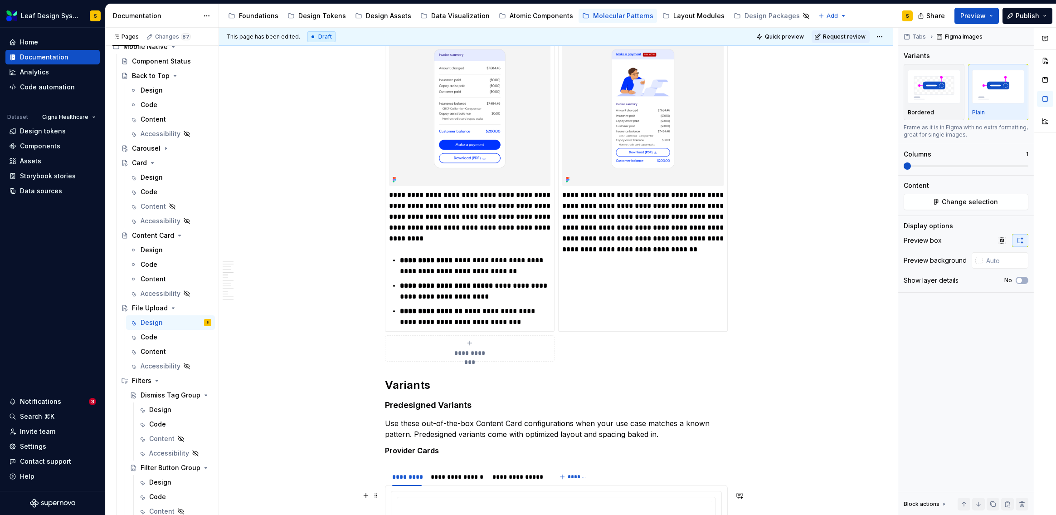
type textarea "*"
